Goal: Task Accomplishment & Management: Manage account settings

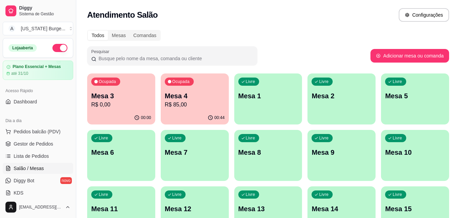
click at [193, 107] on p "R$ 85,00" at bounding box center [195, 105] width 60 height 8
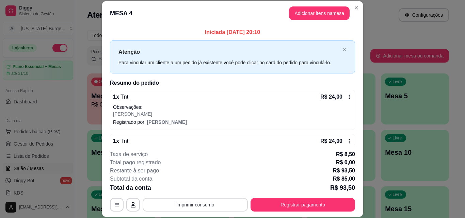
click at [187, 206] on button "Imprimir consumo" at bounding box center [195, 205] width 105 height 14
click at [205, 185] on button "Epson" at bounding box center [195, 189] width 48 height 11
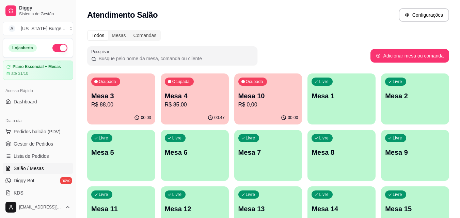
click at [255, 20] on div "Atendimento Salão Configurações" at bounding box center [268, 15] width 362 height 14
click at [25, 142] on span "Gestor de Pedidos" at bounding box center [33, 144] width 39 height 7
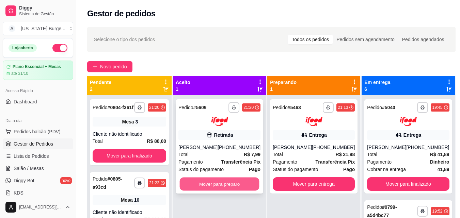
click at [224, 186] on button "Mover para preparo" at bounding box center [220, 183] width 80 height 13
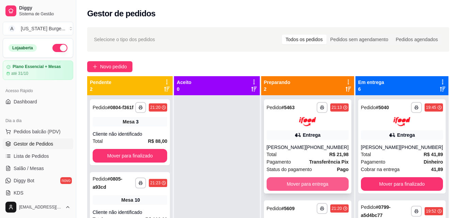
click at [312, 191] on button "Mover para entrega" at bounding box center [307, 184] width 82 height 14
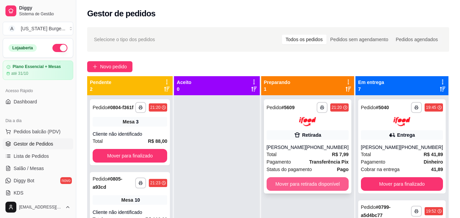
click at [306, 185] on button "Mover para retirada disponível" at bounding box center [307, 184] width 82 height 14
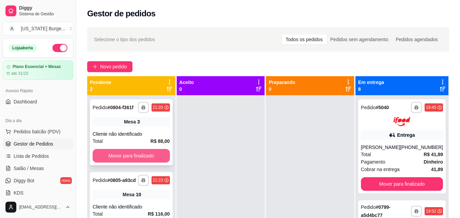
click at [146, 154] on button "Mover para finalizado" at bounding box center [131, 156] width 77 height 14
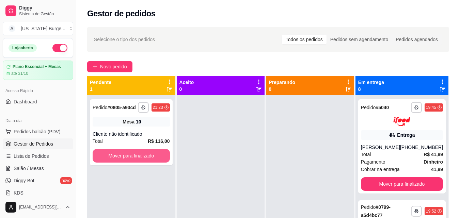
click at [146, 154] on button "Mover para finalizado" at bounding box center [131, 156] width 77 height 14
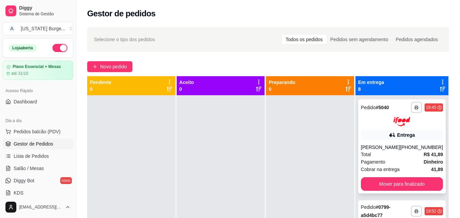
click at [366, 193] on div "**********" at bounding box center [401, 204] width 93 height 218
click at [368, 191] on div "**********" at bounding box center [401, 146] width 87 height 94
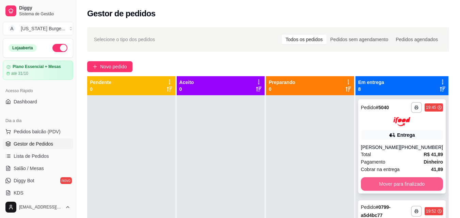
click at [376, 183] on button "Mover para finalizado" at bounding box center [402, 184] width 82 height 14
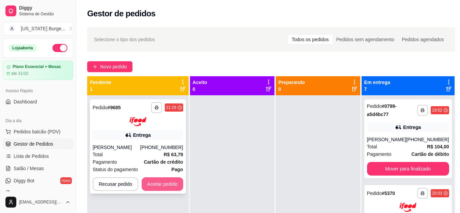
click at [161, 187] on button "Aceitar pedido" at bounding box center [163, 184] width 42 height 14
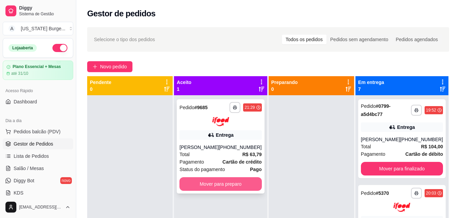
click at [198, 185] on button "Mover para preparo" at bounding box center [220, 184] width 82 height 14
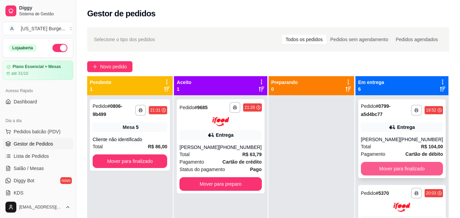
click at [376, 171] on button "Mover para finalizado" at bounding box center [402, 169] width 82 height 14
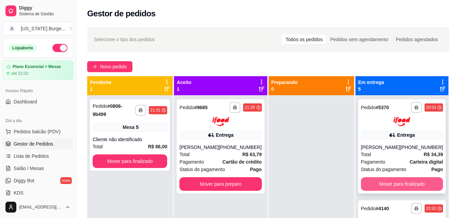
click at [377, 191] on button "Mover para finalizado" at bounding box center [402, 184] width 82 height 14
click at [378, 179] on button "Mover para finalizado" at bounding box center [402, 184] width 82 height 14
click at [367, 182] on button "Mover para finalizado" at bounding box center [402, 184] width 82 height 14
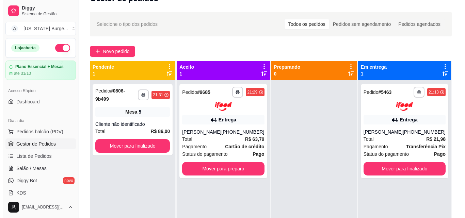
scroll to position [16, 0]
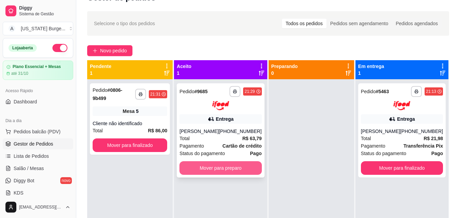
click at [216, 174] on button "Mover para preparo" at bounding box center [220, 168] width 82 height 14
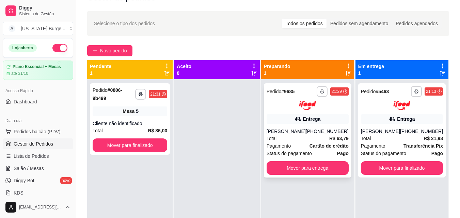
click at [291, 149] on span "Pagamento" at bounding box center [278, 145] width 24 height 7
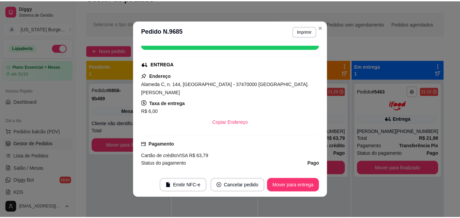
scroll to position [105, 0]
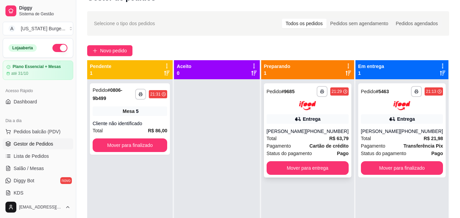
click at [303, 150] on div "Pagamento Cartão de crédito" at bounding box center [307, 145] width 82 height 7
click at [26, 99] on span "Dashboard" at bounding box center [25, 101] width 23 height 7
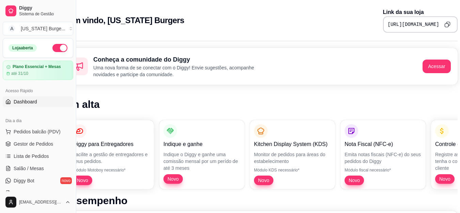
scroll to position [0, 28]
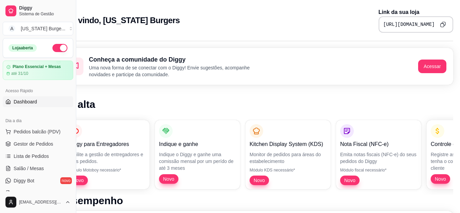
click at [442, 28] on button "Copy to clipboard" at bounding box center [442, 24] width 11 height 11
click at [34, 146] on span "Gestor de Pedidos" at bounding box center [33, 144] width 39 height 7
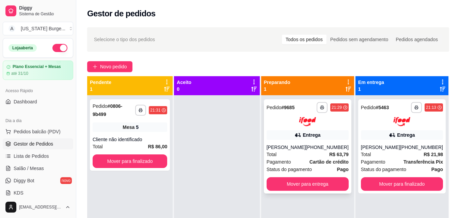
click at [329, 151] on div "[PHONE_NUMBER]" at bounding box center [327, 147] width 43 height 7
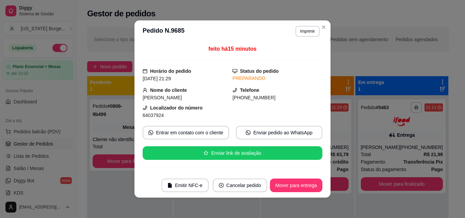
click at [321, 138] on div "feito há 15 minutos Horário do pedido [DATE] 21:29 Status do pedido PREPARANDO …" at bounding box center [232, 107] width 196 height 131
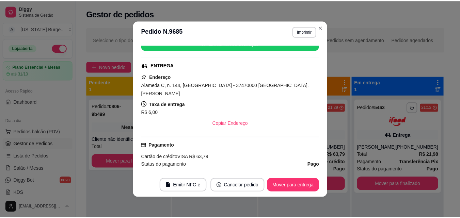
scroll to position [220, 0]
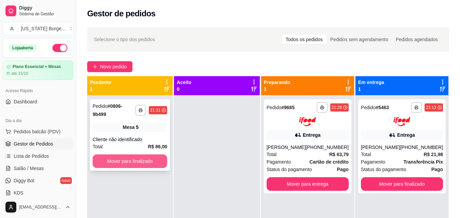
click at [137, 154] on button "Mover para finalizado" at bounding box center [130, 161] width 75 height 14
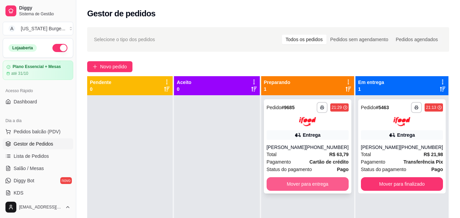
click at [297, 188] on button "Mover para entrega" at bounding box center [307, 184] width 82 height 14
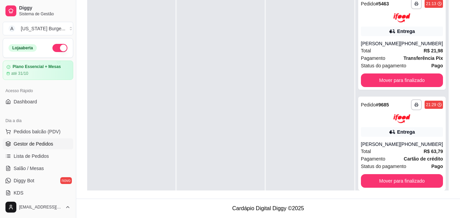
scroll to position [0, 0]
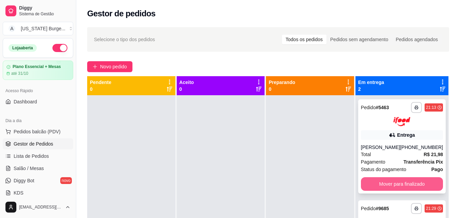
click at [378, 180] on button "Mover para finalizado" at bounding box center [402, 184] width 82 height 14
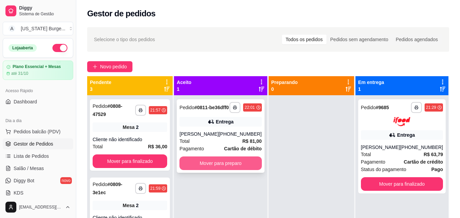
click at [217, 170] on button "Mover para preparo" at bounding box center [220, 164] width 82 height 14
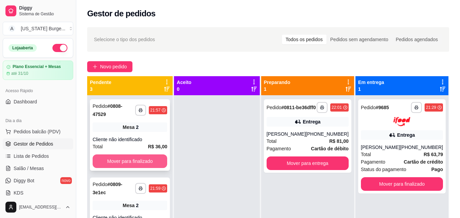
click at [144, 165] on button "Mover para finalizado" at bounding box center [130, 161] width 75 height 14
click at [125, 158] on button "Mover para finalizado" at bounding box center [130, 161] width 75 height 14
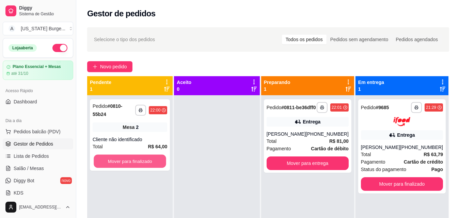
click at [125, 158] on button "Mover para finalizado" at bounding box center [130, 161] width 72 height 13
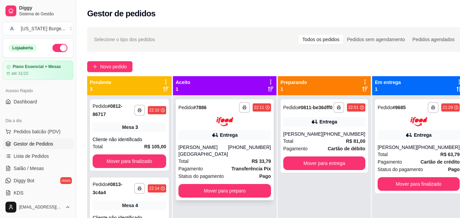
click at [221, 165] on div "Pagamento Transferência Pix" at bounding box center [224, 168] width 93 height 7
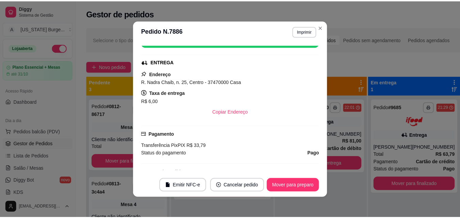
scroll to position [109, 0]
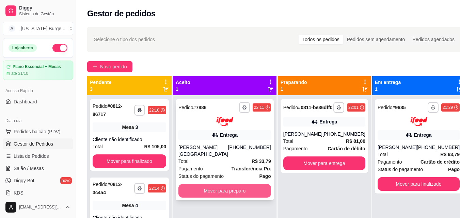
click at [248, 184] on button "Mover para preparo" at bounding box center [224, 191] width 93 height 14
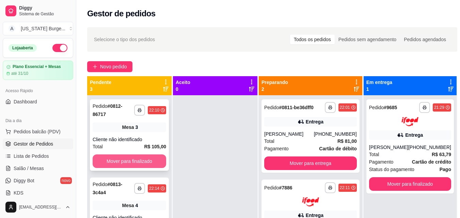
click at [144, 164] on button "Mover para finalizado" at bounding box center [129, 161] width 73 height 14
click at [148, 155] on button "Mover para finalizado" at bounding box center [129, 161] width 71 height 13
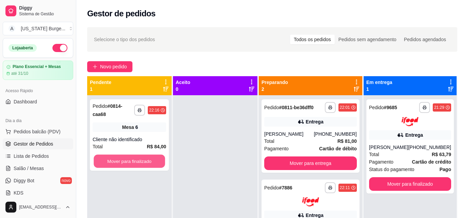
click at [149, 155] on button "Mover para finalizado" at bounding box center [129, 161] width 71 height 13
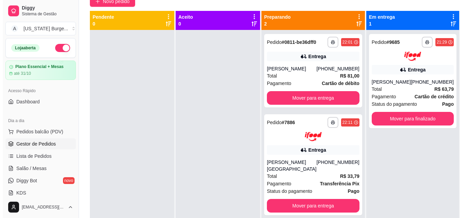
scroll to position [68, 0]
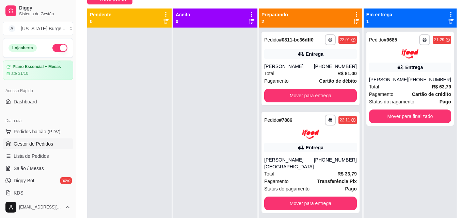
drag, startPoint x: 354, startPoint y: 79, endPoint x: 354, endPoint y: 98, distance: 18.7
click at [354, 98] on div "**********" at bounding box center [311, 127] width 104 height 237
click at [305, 191] on span "Status do pagamento" at bounding box center [286, 188] width 45 height 7
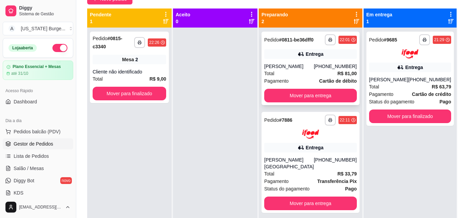
click at [304, 77] on div "Total R$ 81,00" at bounding box center [310, 73] width 93 height 7
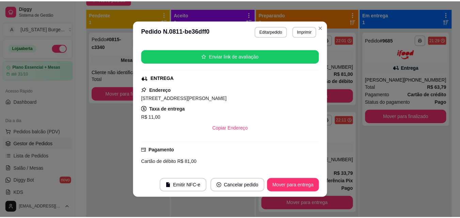
scroll to position [141, 0]
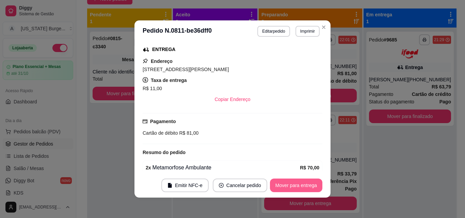
click at [298, 182] on button "Mover para entrega" at bounding box center [296, 186] width 52 height 14
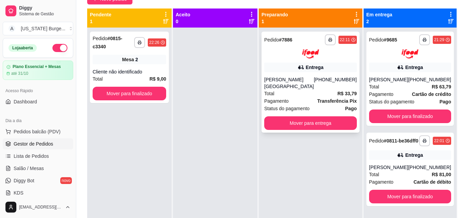
click at [322, 60] on div "**********" at bounding box center [310, 82] width 98 height 101
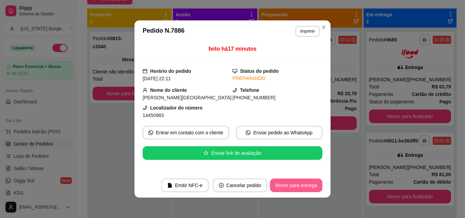
click at [304, 190] on button "Mover para entrega" at bounding box center [296, 186] width 52 height 14
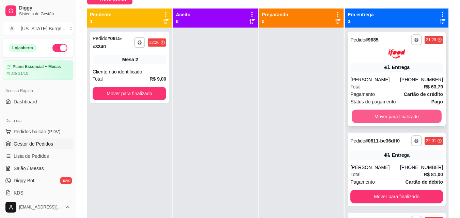
click at [389, 123] on button "Mover para finalizado" at bounding box center [396, 116] width 90 height 13
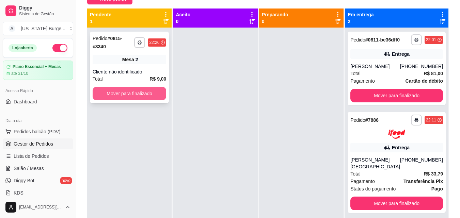
click at [154, 87] on button "Mover para finalizado" at bounding box center [129, 94] width 73 height 14
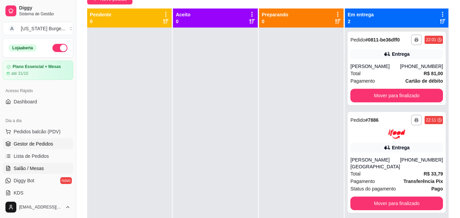
click at [25, 163] on link "Salão / Mesas" at bounding box center [38, 168] width 70 height 11
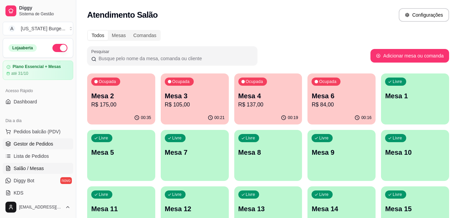
click at [28, 144] on span "Gestor de Pedidos" at bounding box center [33, 144] width 39 height 7
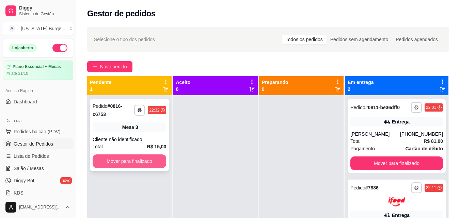
click at [147, 158] on button "Mover para finalizado" at bounding box center [129, 161] width 73 height 14
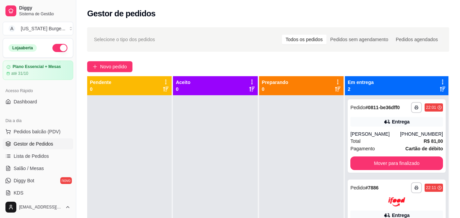
click at [455, 83] on div "**********" at bounding box center [267, 162] width 383 height 279
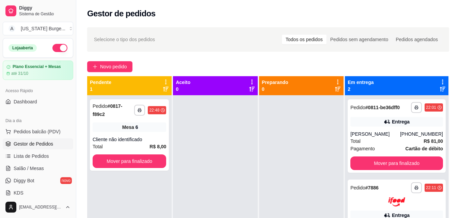
click at [55, 45] on button "button" at bounding box center [59, 48] width 15 height 8
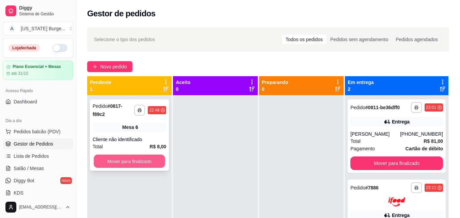
click at [133, 155] on button "Mover para finalizado" at bounding box center [129, 161] width 71 height 13
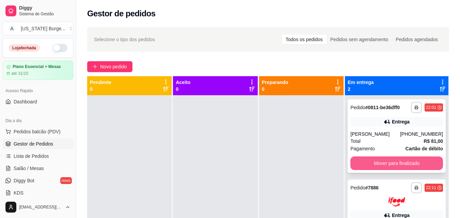
click at [376, 170] on button "Mover para finalizado" at bounding box center [396, 164] width 93 height 14
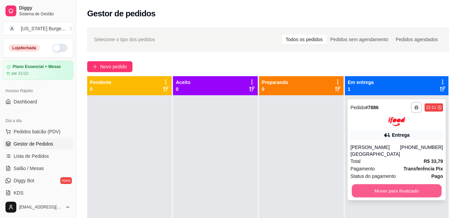
click at [374, 184] on button "Mover para finalizado" at bounding box center [396, 190] width 90 height 13
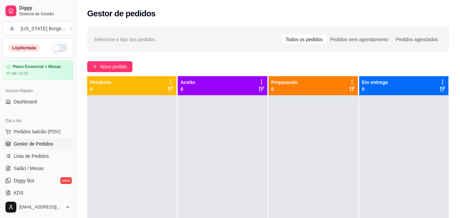
click at [52, 45] on button "button" at bounding box center [59, 48] width 15 height 8
click at [54, 45] on button "button" at bounding box center [59, 48] width 15 height 8
